Goal: Task Accomplishment & Management: Complete application form

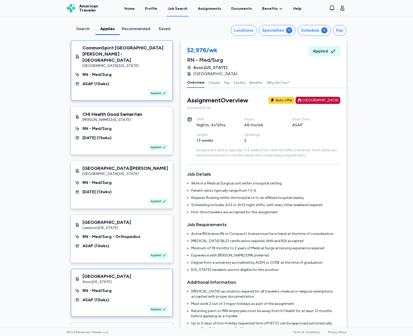
click at [110, 81] on div "CommonSpirit [GEOGRAPHIC_DATA][PERSON_NAME] - [GEOGRAPHIC_DATA] , [US_STATE] RN…" at bounding box center [122, 70] width 102 height 60
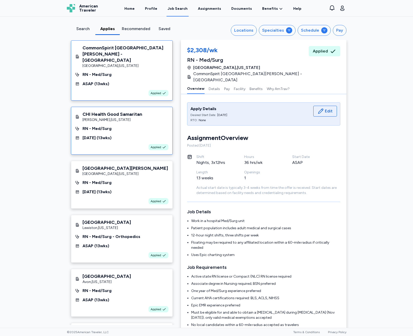
scroll to position [1, 0]
click at [110, 126] on div "RN - Med/Surg" at bounding box center [121, 129] width 93 height 6
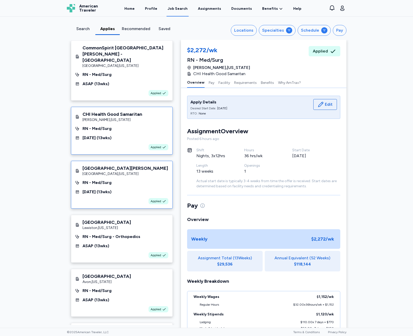
click at [106, 171] on div "[GEOGRAPHIC_DATA] , [US_STATE]" at bounding box center [126, 173] width 86 height 5
click at [95, 243] on div "[GEOGRAPHIC_DATA] [GEOGRAPHIC_DATA] , [US_STATE] RN - Med/Surg - Orthopedics AS…" at bounding box center [122, 239] width 102 height 48
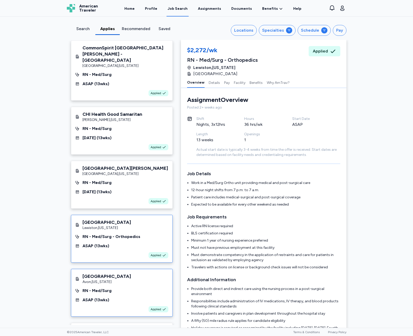
click at [100, 279] on div "[GEOGRAPHIC_DATA] , [US_STATE]" at bounding box center [107, 281] width 49 height 5
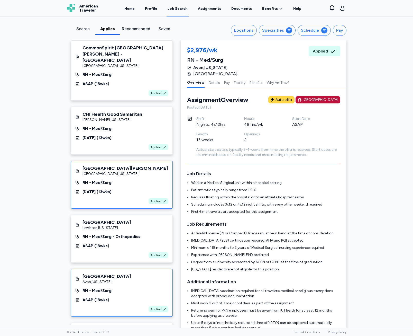
click at [93, 180] on div "[GEOGRAPHIC_DATA][PERSON_NAME] [GEOGRAPHIC_DATA] , [US_STATE] RN - Med/Surg [DA…" at bounding box center [122, 185] width 102 height 48
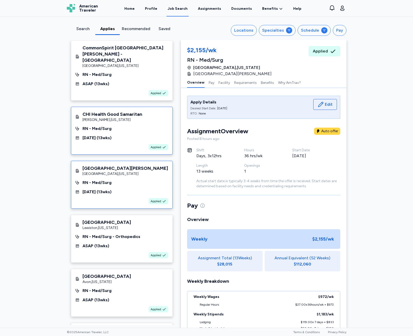
click at [114, 144] on div "Applied" at bounding box center [121, 147] width 93 height 6
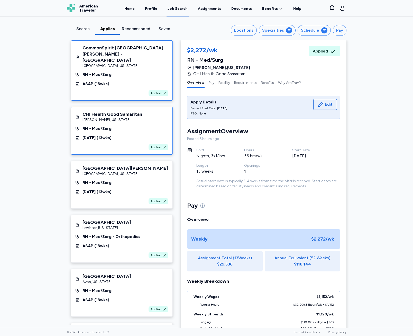
click at [98, 91] on div "CommonSpirit [GEOGRAPHIC_DATA][PERSON_NAME] - [GEOGRAPHIC_DATA] , [US_STATE] RN…" at bounding box center [122, 70] width 102 height 60
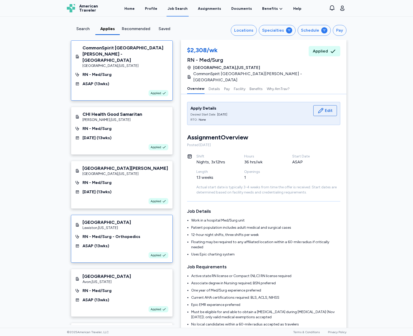
click at [95, 234] on div "RN - Med/Surg - Orthopedics" at bounding box center [112, 237] width 58 height 6
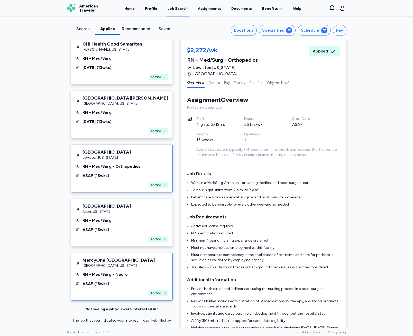
scroll to position [77, 0]
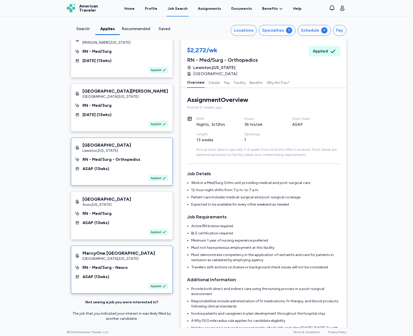
click at [136, 266] on div "MercyOne [GEOGRAPHIC_DATA] [GEOGRAPHIC_DATA] , [US_STATE] RN - Med/[GEOGRAPHIC_…" at bounding box center [122, 270] width 102 height 48
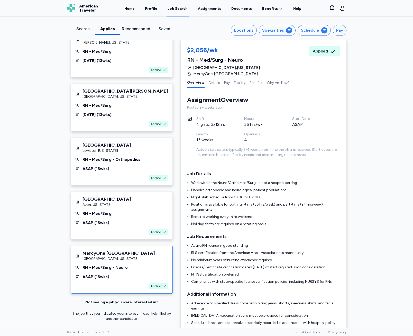
drag, startPoint x: 259, startPoint y: 74, endPoint x: 193, endPoint y: 76, distance: 66.2
click at [193, 76] on span "MercyOne [GEOGRAPHIC_DATA]" at bounding box center [225, 74] width 65 height 6
copy span "MercyOne [GEOGRAPHIC_DATA]"
